Goal: Information Seeking & Learning: Learn about a topic

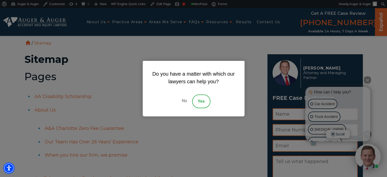
scroll to position [4402, 0]
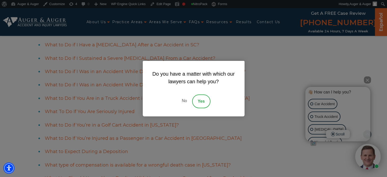
drag, startPoint x: 181, startPoint y: 101, endPoint x: 229, endPoint y: 46, distance: 72.9
click at [183, 101] on link "No" at bounding box center [184, 101] width 15 height 14
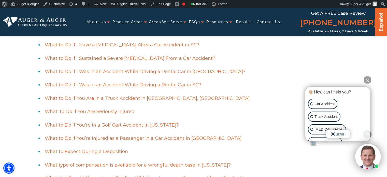
scroll to position [4001, 0]
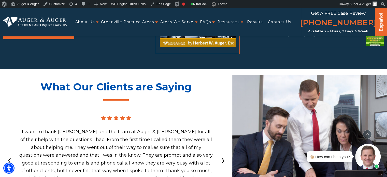
scroll to position [1859, 0]
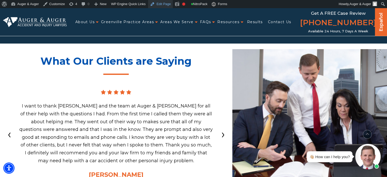
click at [161, 4] on link "Edit Page" at bounding box center [160, 4] width 25 height 8
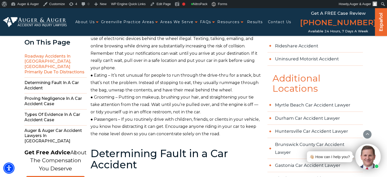
scroll to position [280, 0]
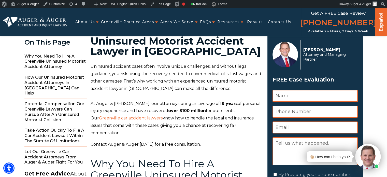
scroll to position [76, 0]
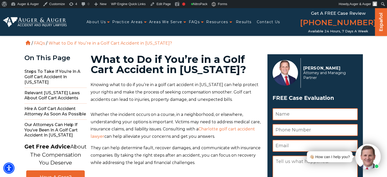
drag, startPoint x: 95, startPoint y: 57, endPoint x: 143, endPoint y: 78, distance: 52.4
click at [143, 75] on h1 "What to Do if You’re in a Golf Cart Accident in [US_STATE]?" at bounding box center [176, 64] width 171 height 20
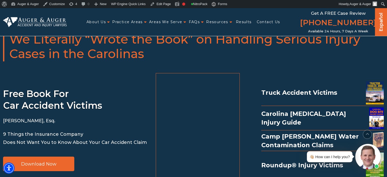
scroll to position [1451, 0]
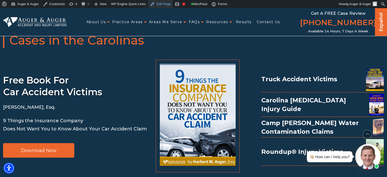
click at [156, 5] on link "Edit Page" at bounding box center [160, 4] width 25 height 8
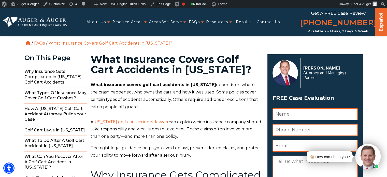
drag, startPoint x: 53, startPoint y: 44, endPoint x: 189, endPoint y: 44, distance: 135.7
click at [189, 44] on ol "Home / FAQs / What Insurance Covers Golf Cart Accidents in [US_STATE]?" at bounding box center [193, 27] width 339 height 38
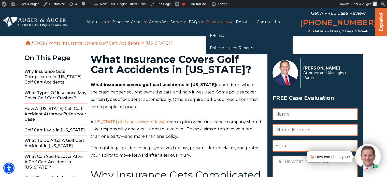
copy li "What Insurance Covers Golf Cart Accidents in [US_STATE]?"
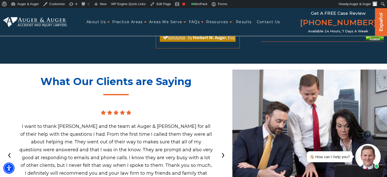
scroll to position [2012, 0]
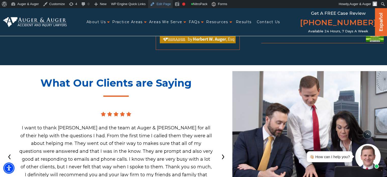
click at [159, 6] on link "Edit Page" at bounding box center [160, 4] width 25 height 8
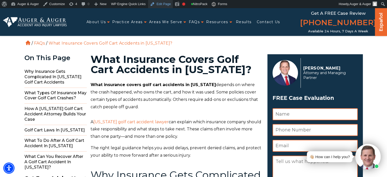
click at [160, 5] on link "Edit Page" at bounding box center [160, 4] width 25 height 8
